Goal: Transaction & Acquisition: Purchase product/service

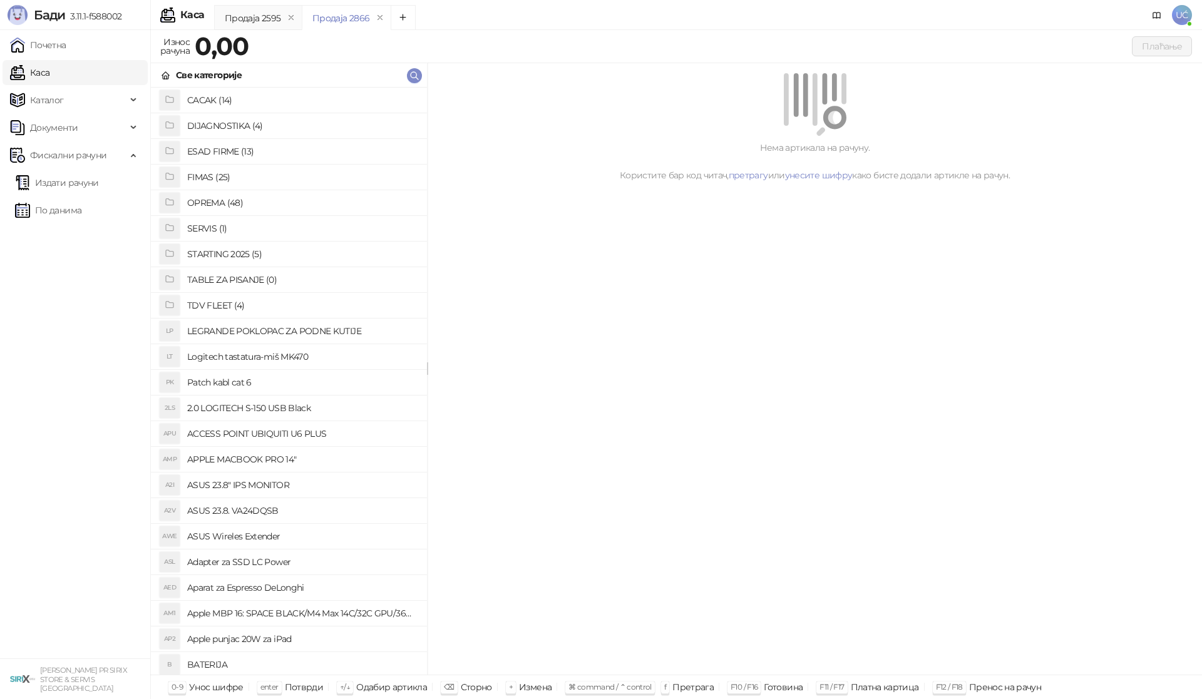
click at [238, 203] on h4 "OPREMA (48)" at bounding box center [302, 203] width 230 height 20
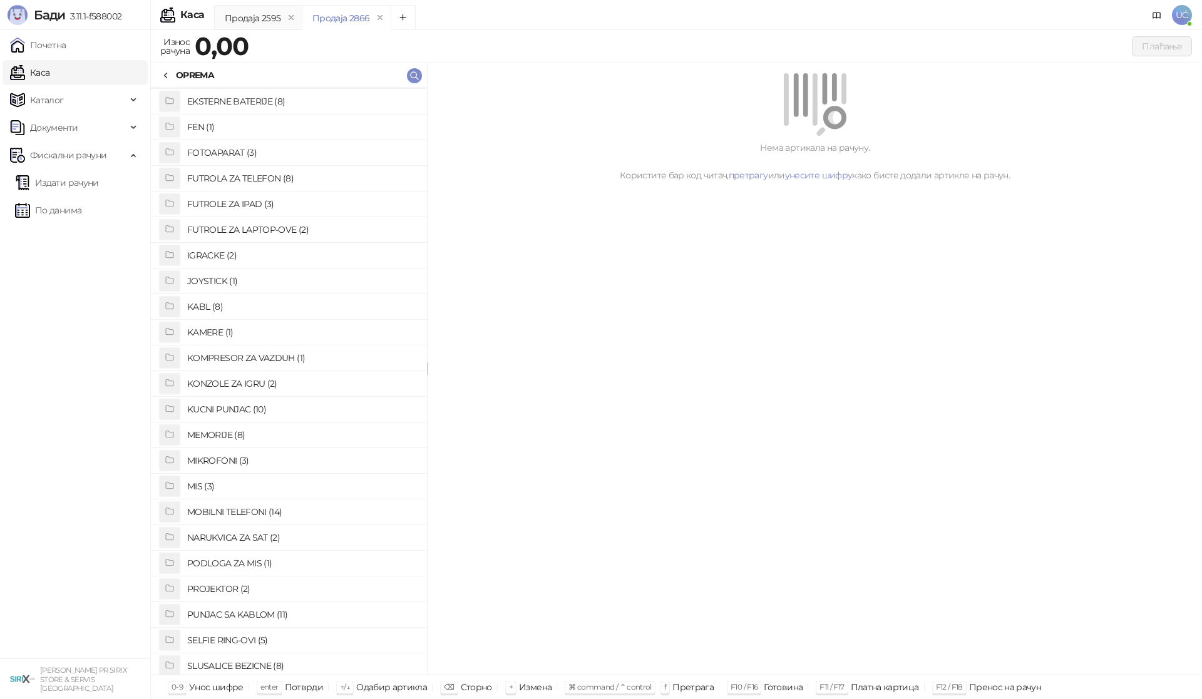
scroll to position [144, 0]
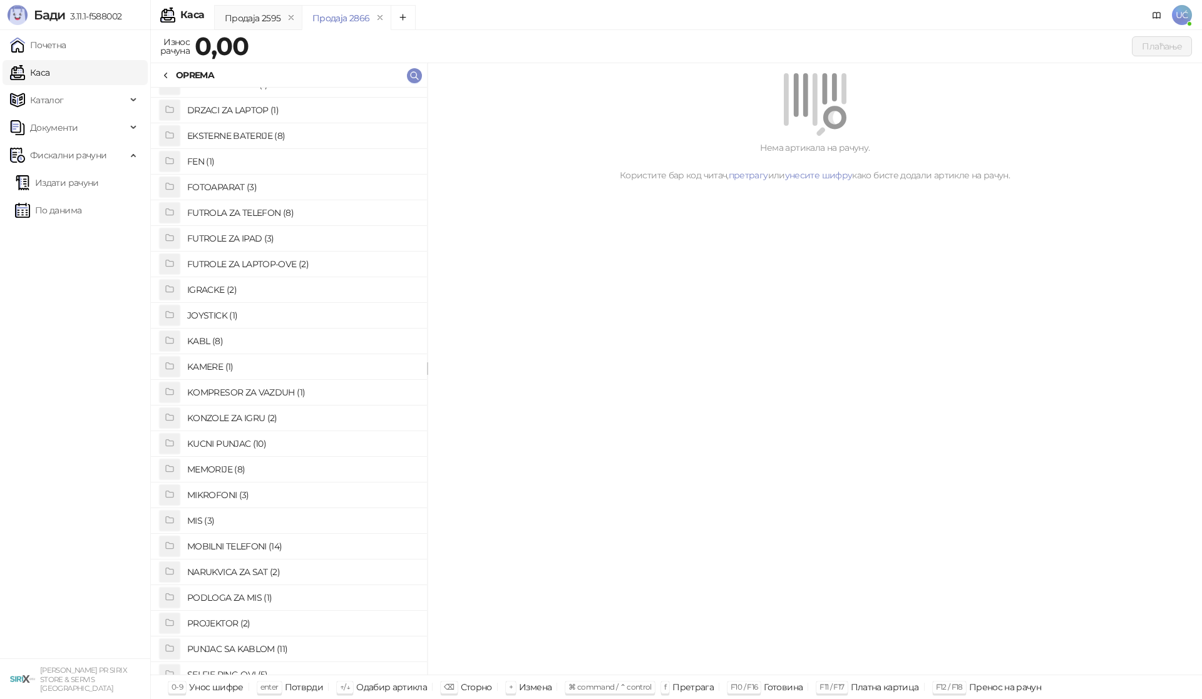
click at [244, 212] on h4 "FUTROLA ZA TELEFON (8)" at bounding box center [302, 213] width 230 height 20
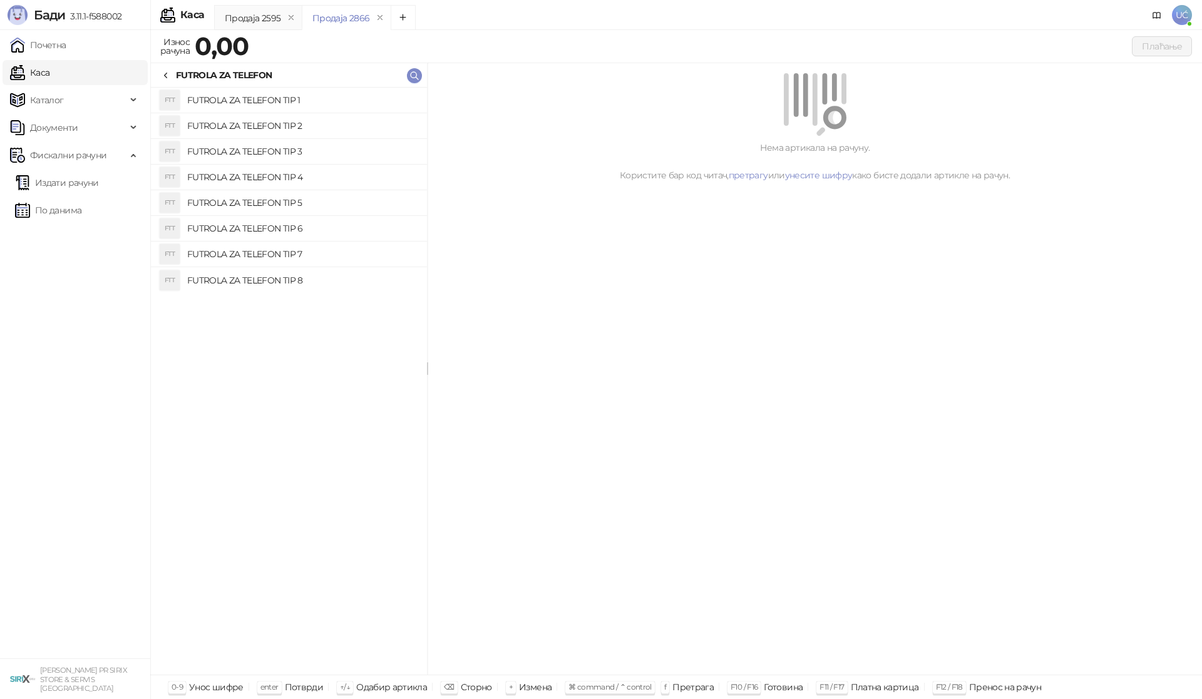
click at [285, 125] on h4 "FUTROLA ZA TELEFON TIP 2" at bounding box center [302, 126] width 230 height 20
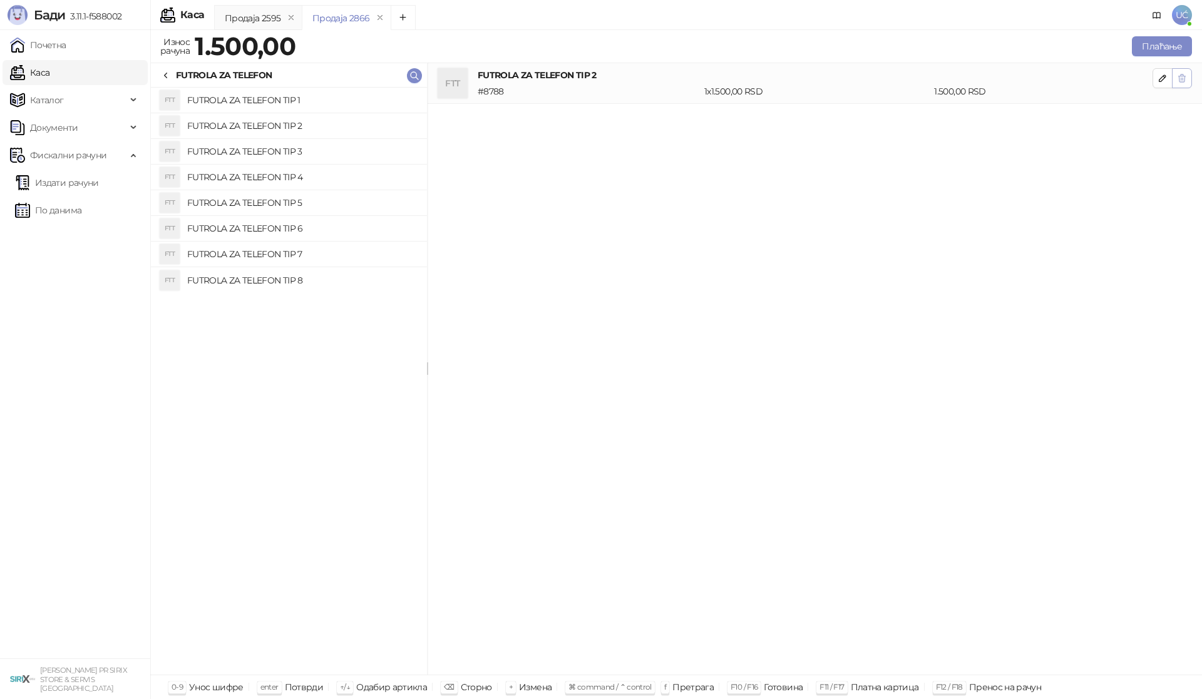
click at [1182, 80] on icon "button" at bounding box center [1182, 78] width 10 height 10
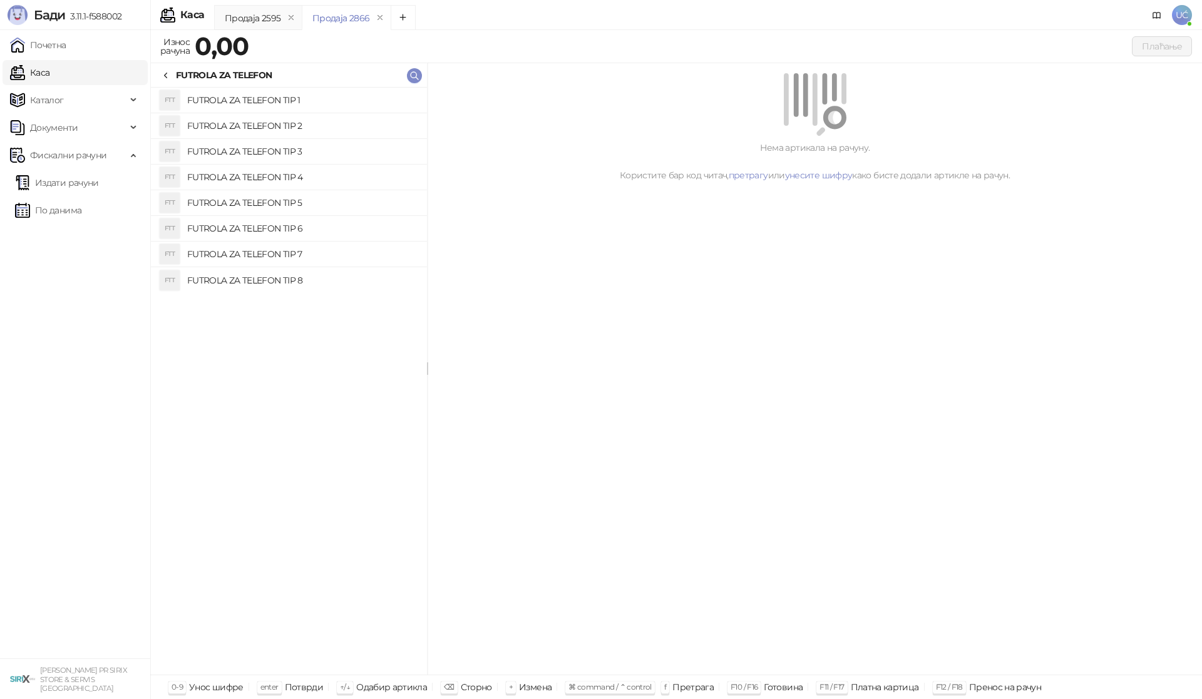
click at [289, 151] on h4 "FUTROLA ZA TELEFON TIP 3" at bounding box center [302, 151] width 230 height 20
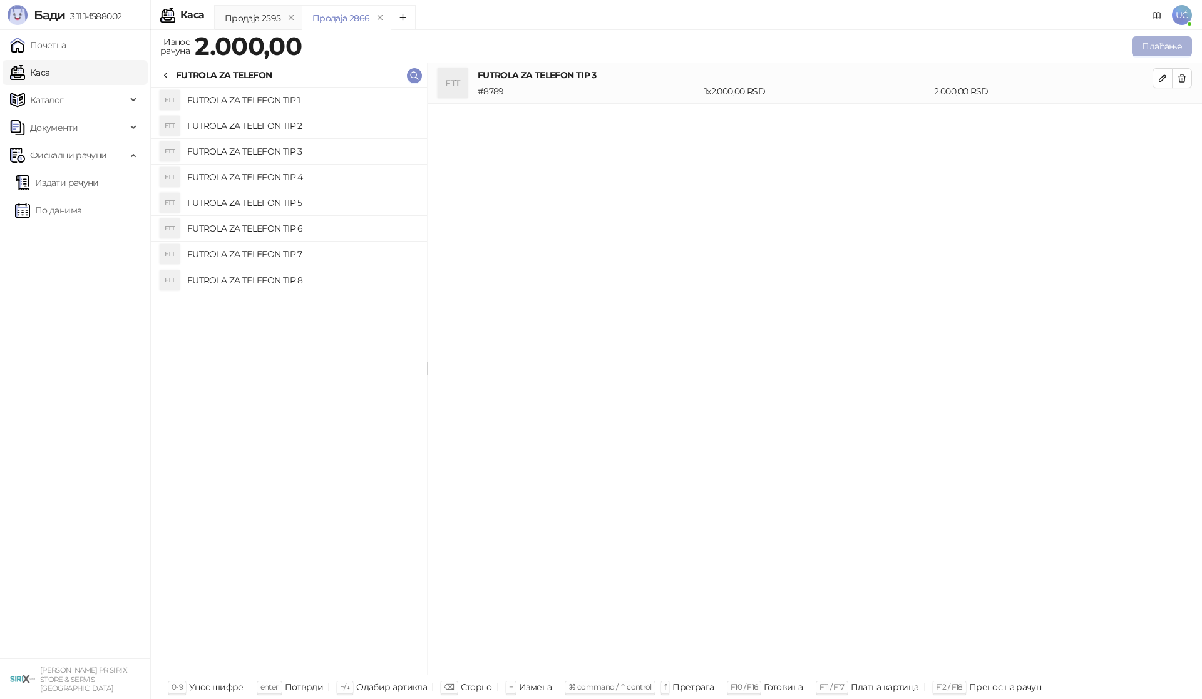
click at [1155, 49] on button "Плаћање" at bounding box center [1162, 46] width 60 height 20
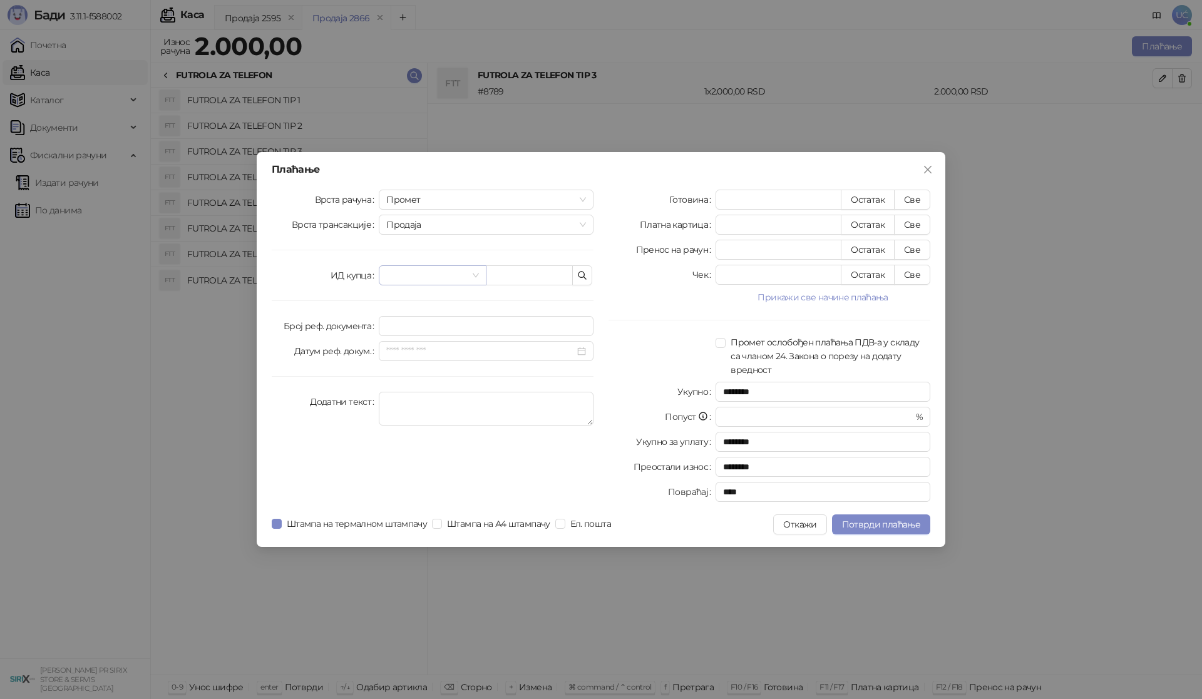
drag, startPoint x: 474, startPoint y: 273, endPoint x: 468, endPoint y: 282, distance: 10.8
click at [475, 273] on span at bounding box center [432, 275] width 92 height 19
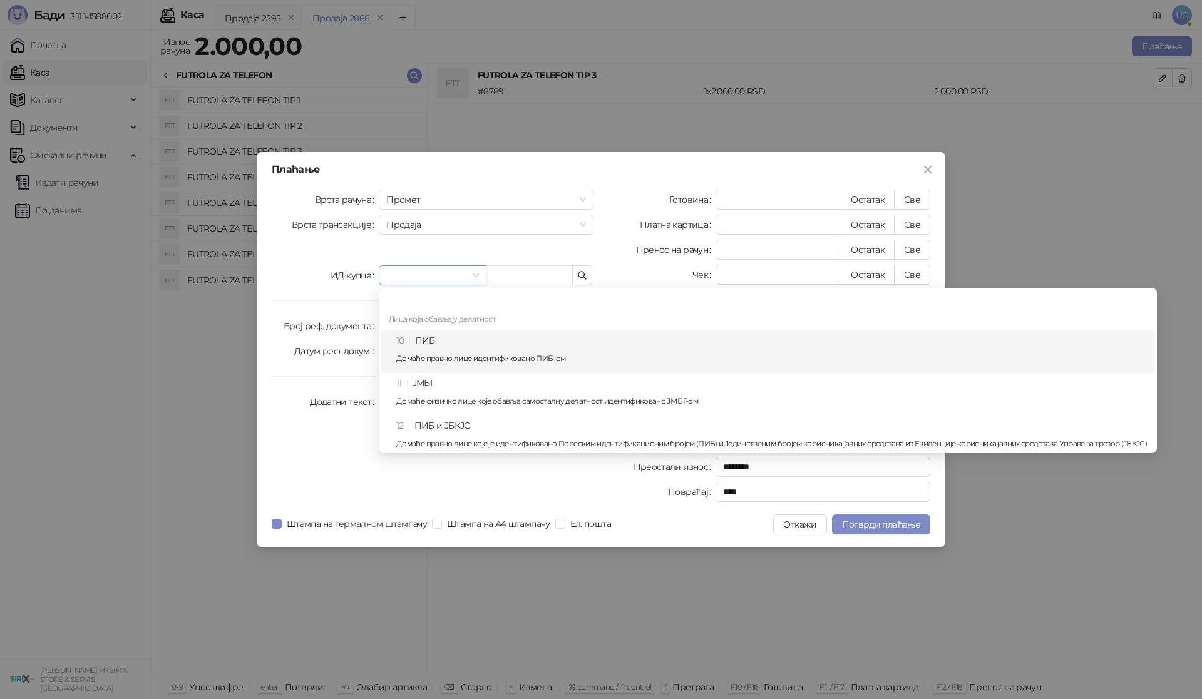
click at [425, 339] on div "10 ПИБ Домаће правно лице идентификовано ПИБ-ом" at bounding box center [771, 352] width 751 height 36
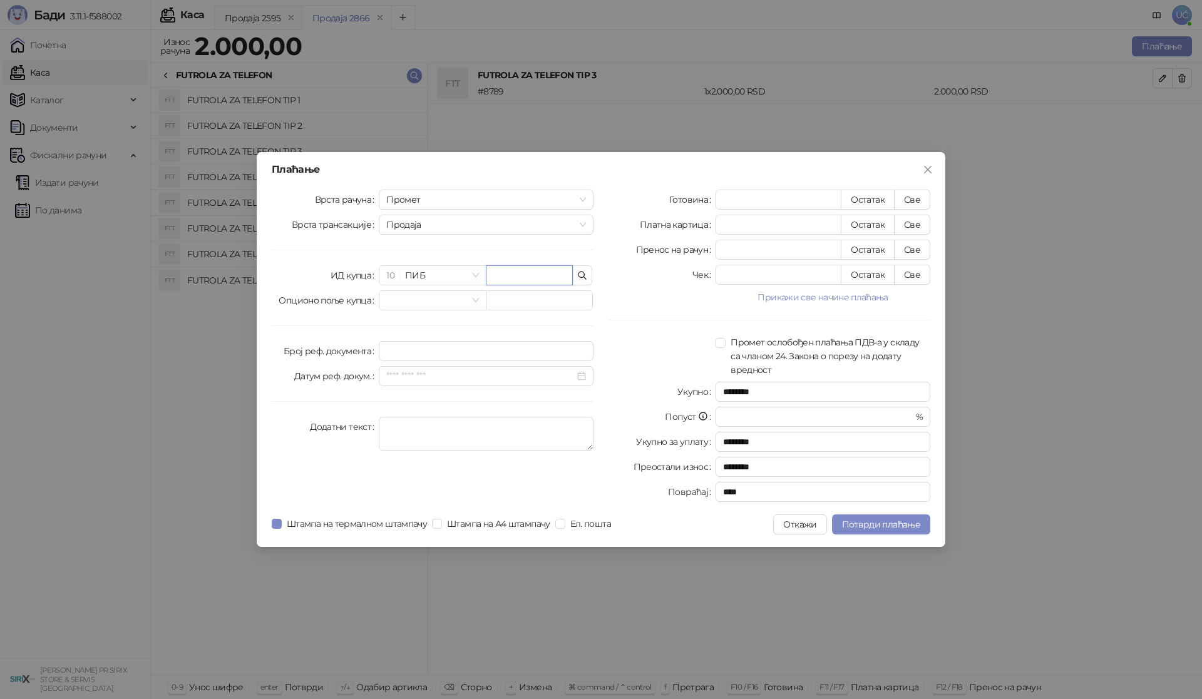
click at [509, 276] on input "text" at bounding box center [529, 275] width 87 height 20
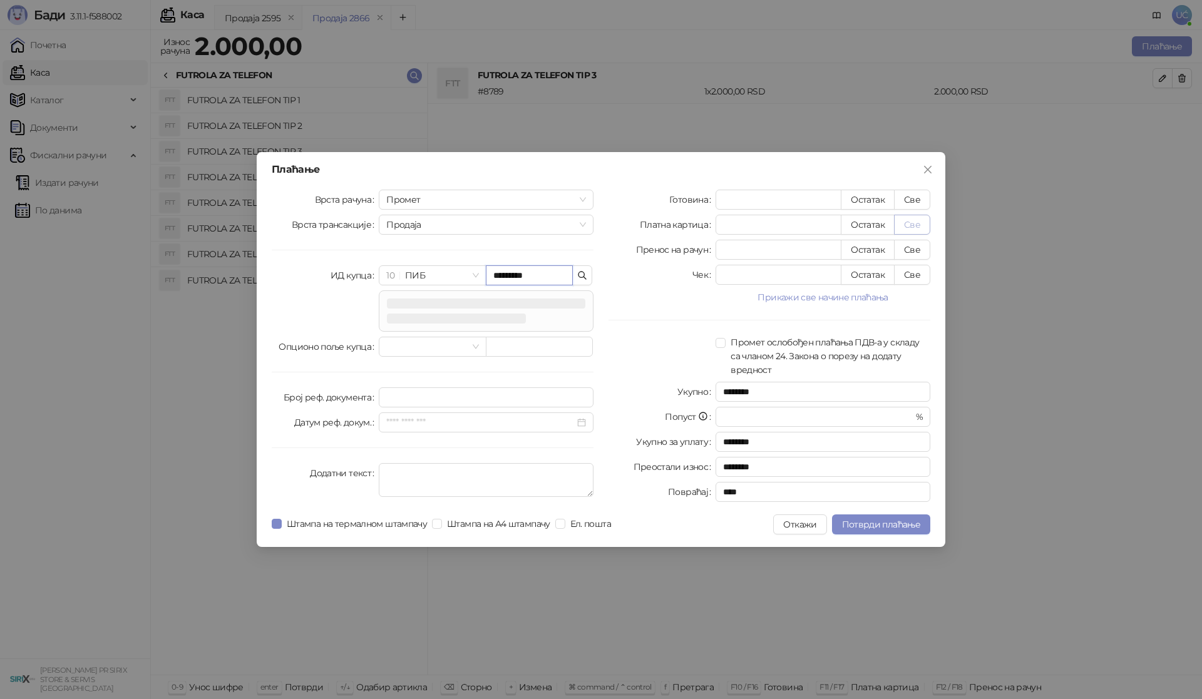
type input "*********"
click at [919, 221] on button "Све" at bounding box center [912, 225] width 36 height 20
type input "****"
click at [866, 523] on span "Потврди плаћање" at bounding box center [881, 524] width 78 height 11
